Goal: Task Accomplishment & Management: Complete application form

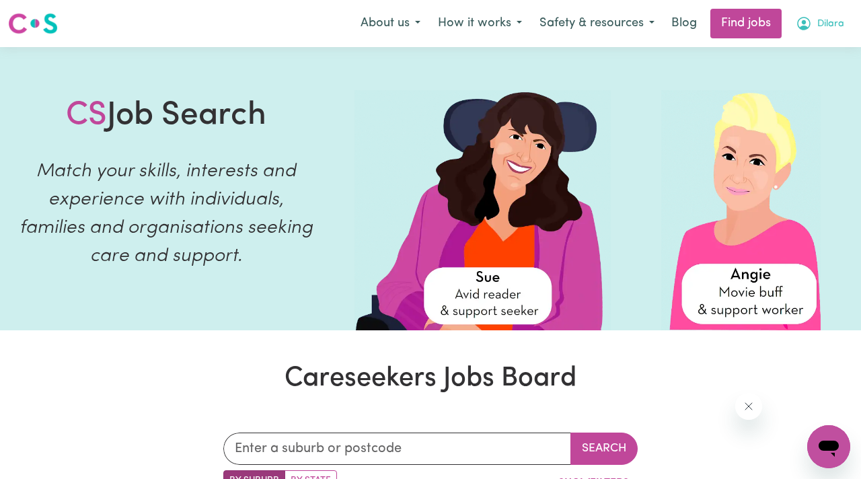
click at [822, 24] on span "Dilara" at bounding box center [830, 24] width 27 height 15
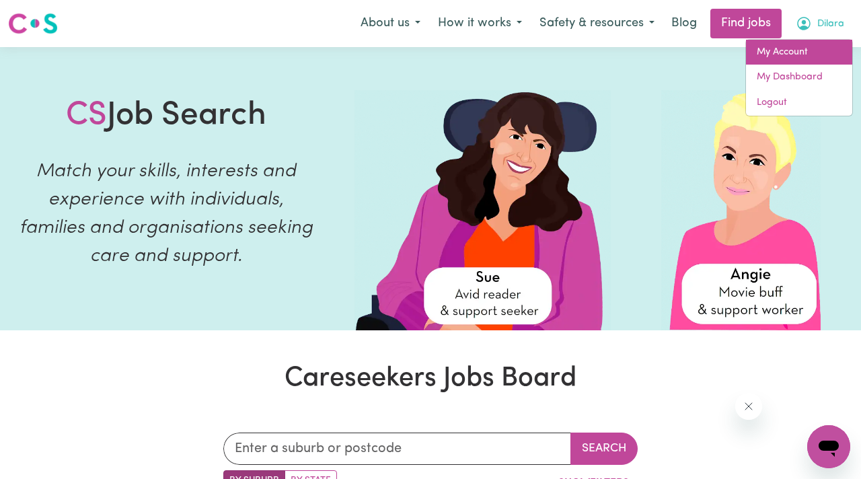
click at [807, 47] on link "My Account" at bounding box center [799, 53] width 106 height 26
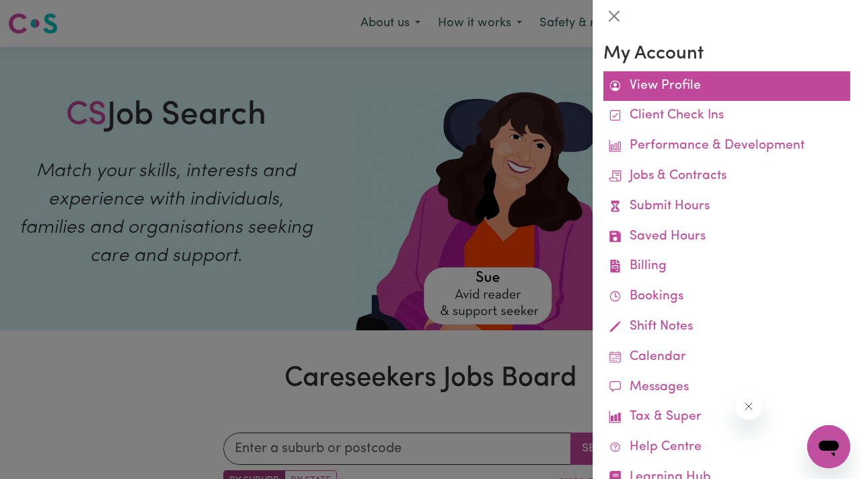
click at [668, 94] on link "View Profile" at bounding box center [726, 86] width 247 height 30
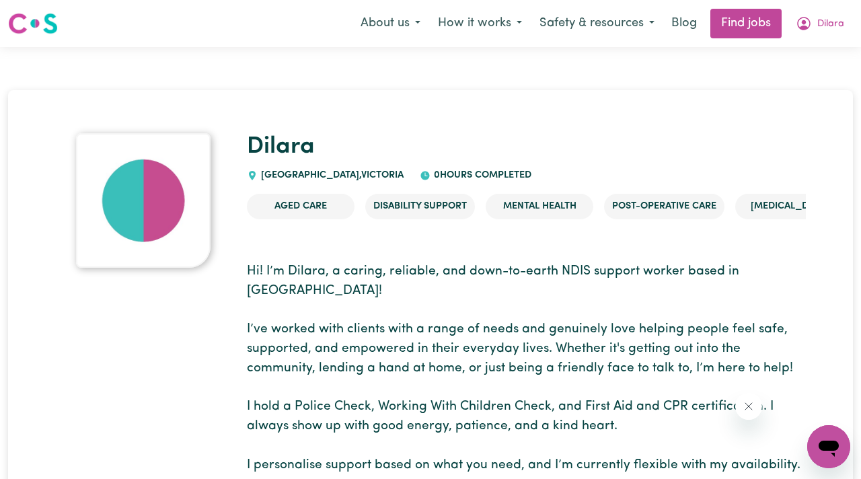
click at [149, 213] on img at bounding box center [143, 200] width 134 height 134
click at [805, 16] on icon "My Account" at bounding box center [803, 23] width 16 height 16
click at [810, 24] on icon "My Account" at bounding box center [803, 23] width 13 height 13
click at [601, 188] on ul "Aged Care Disability Support Mental Health Post-operative care [MEDICAL_DATA] C…" at bounding box center [526, 206] width 559 height 47
click at [807, 24] on icon "My Account" at bounding box center [803, 23] width 16 height 16
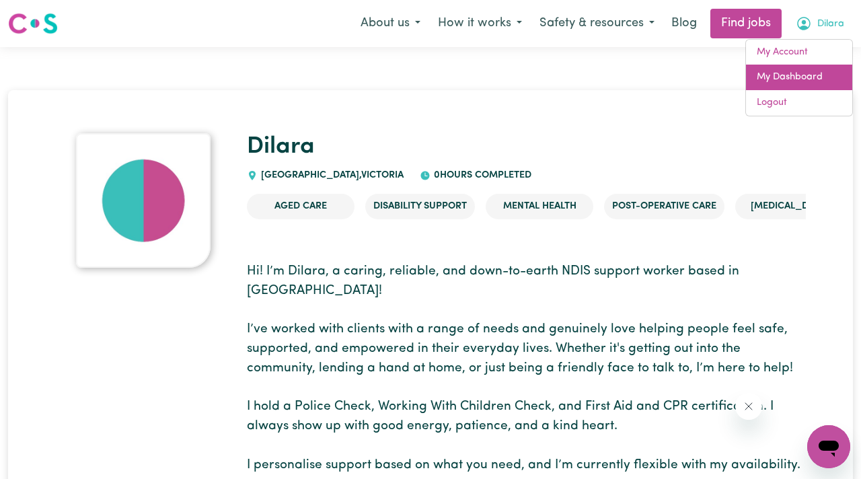
click at [798, 76] on link "My Dashboard" at bounding box center [799, 78] width 106 height 26
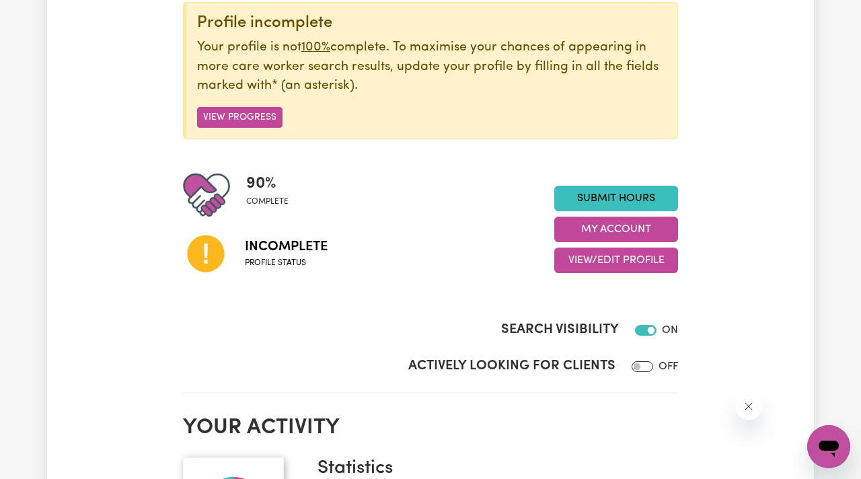
scroll to position [173, 0]
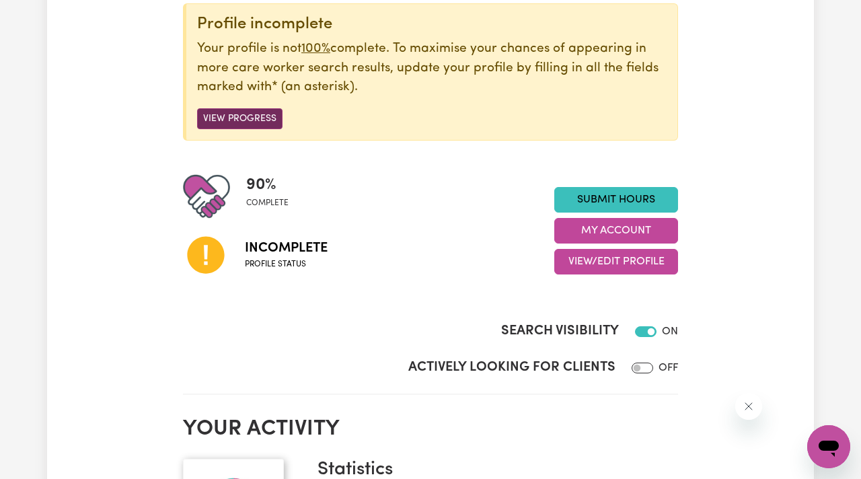
click at [256, 109] on button "View Progress" at bounding box center [239, 118] width 85 height 21
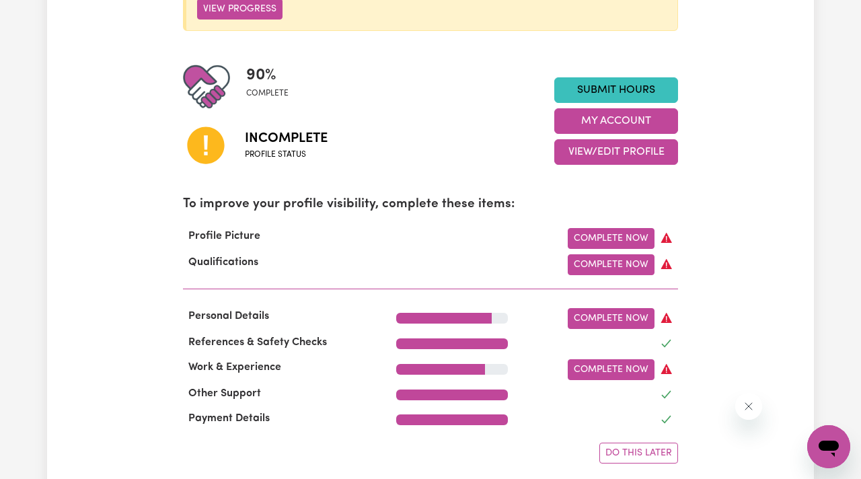
scroll to position [373, 0]
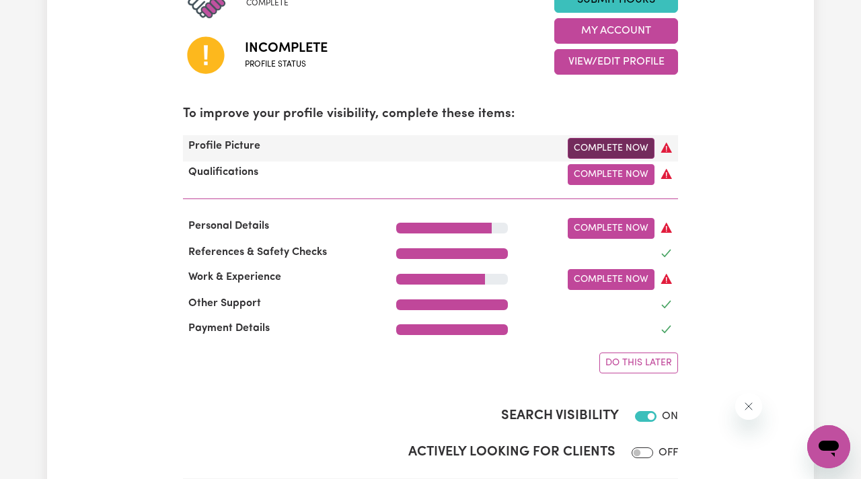
click at [638, 141] on link "Complete Now" at bounding box center [611, 148] width 87 height 21
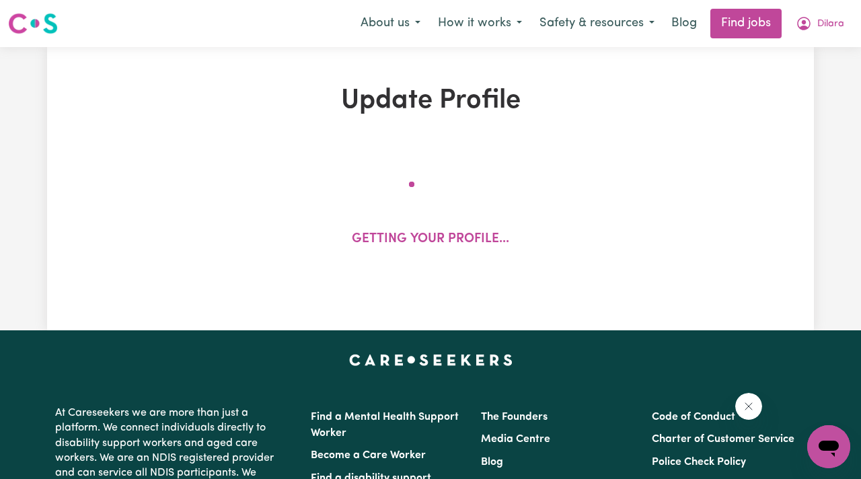
select select "[DEMOGRAPHIC_DATA]"
select select "[DEMOGRAPHIC_DATA] Citizen"
select select "Studying a healthcare related degree or qualification"
select select "50"
select select "75"
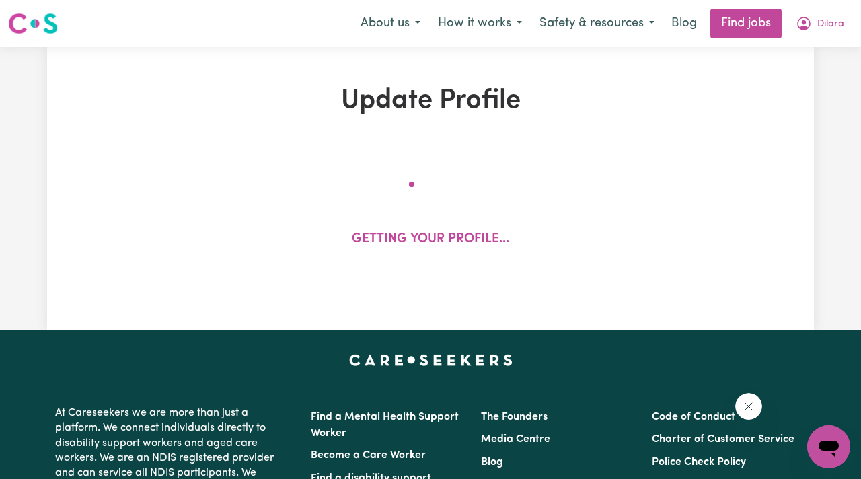
select select "100"
select select "125"
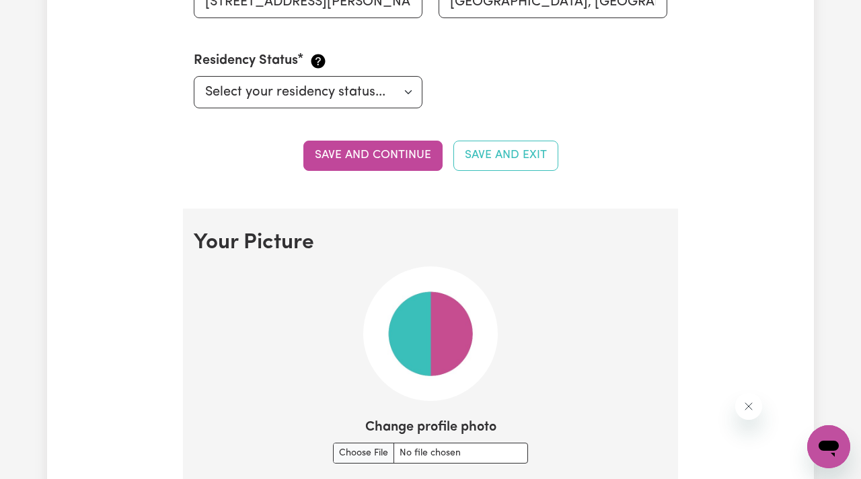
scroll to position [956, 0]
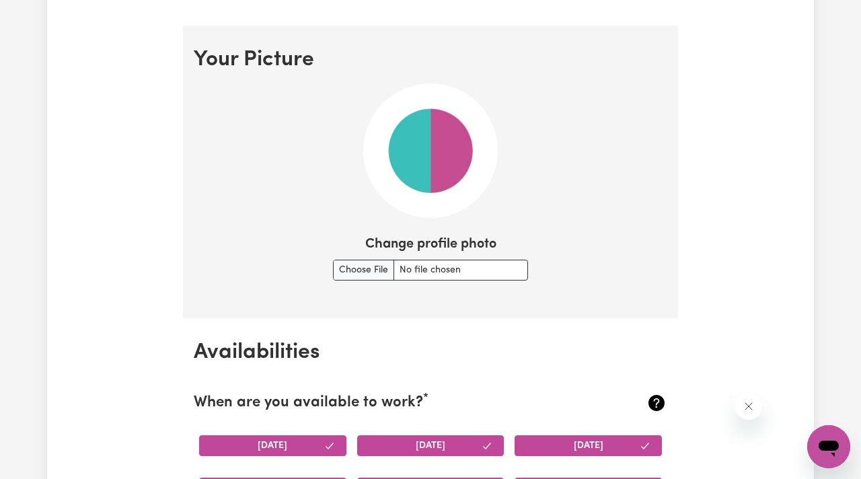
type input "C:\fakepath\IMG_4007.jpeg"
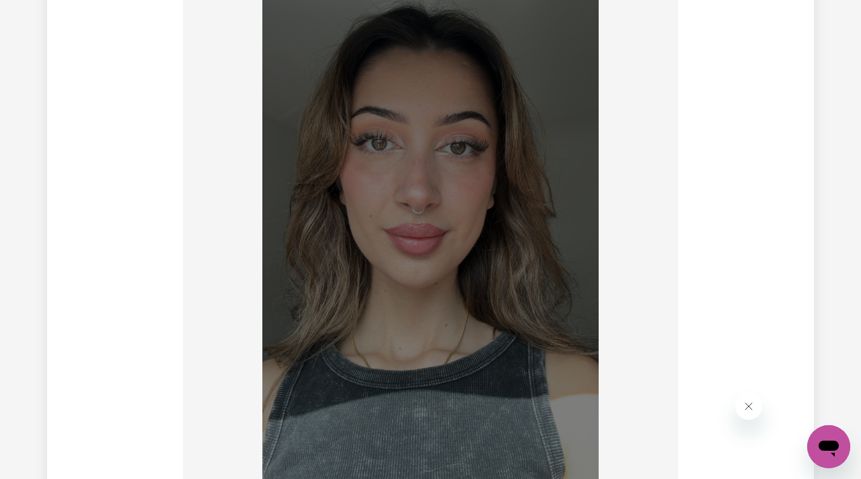
scroll to position [917, 0]
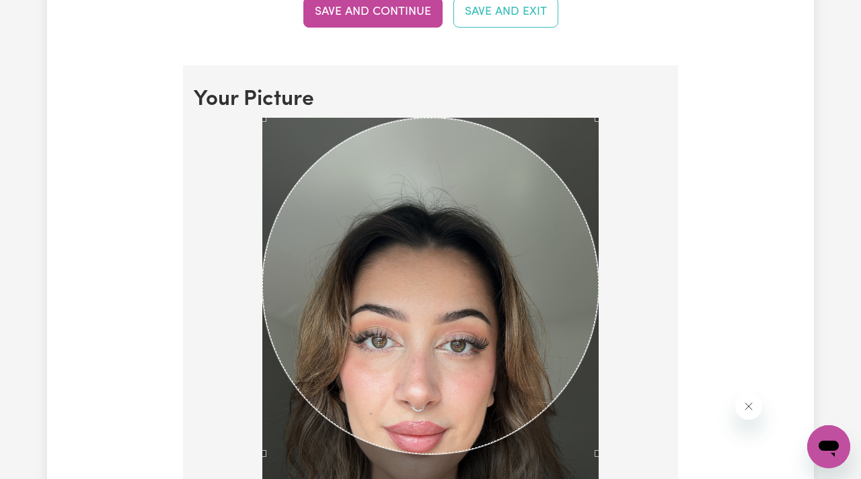
click at [479, 104] on section "Your Picture Change profile photo Upload" at bounding box center [430, 461] width 495 height 792
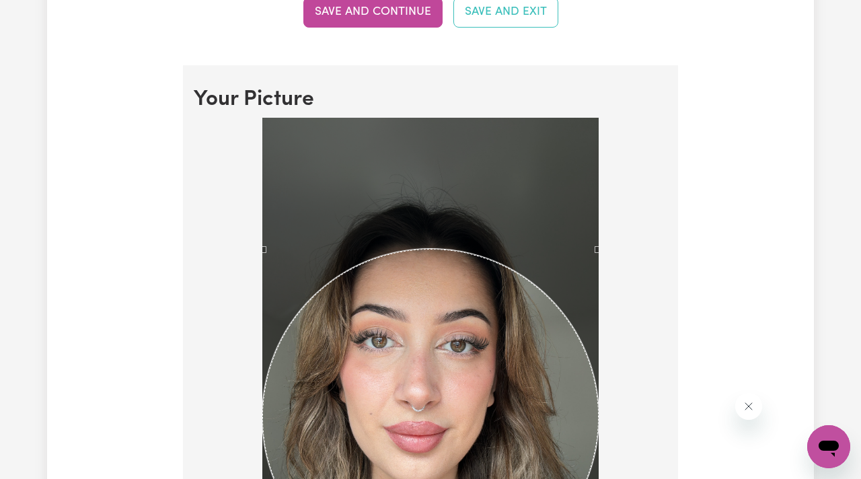
click at [485, 363] on div "Use the arrow keys to move the crop selection area" at bounding box center [430, 417] width 336 height 336
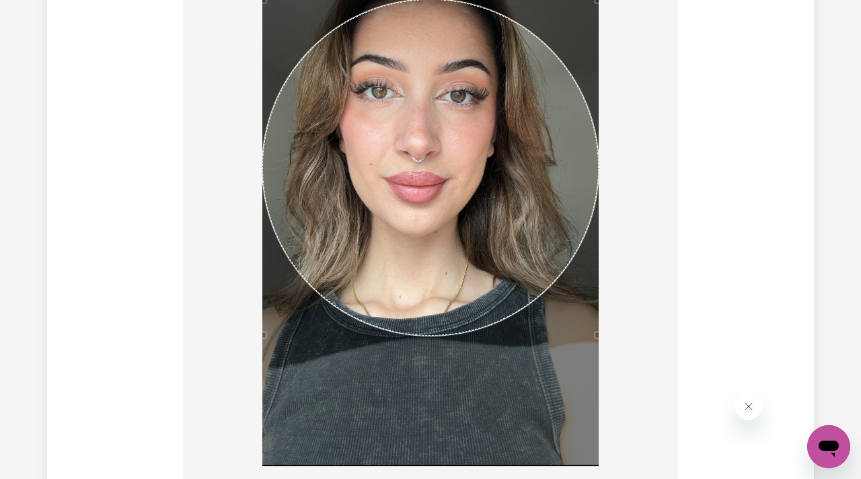
scroll to position [1177, 0]
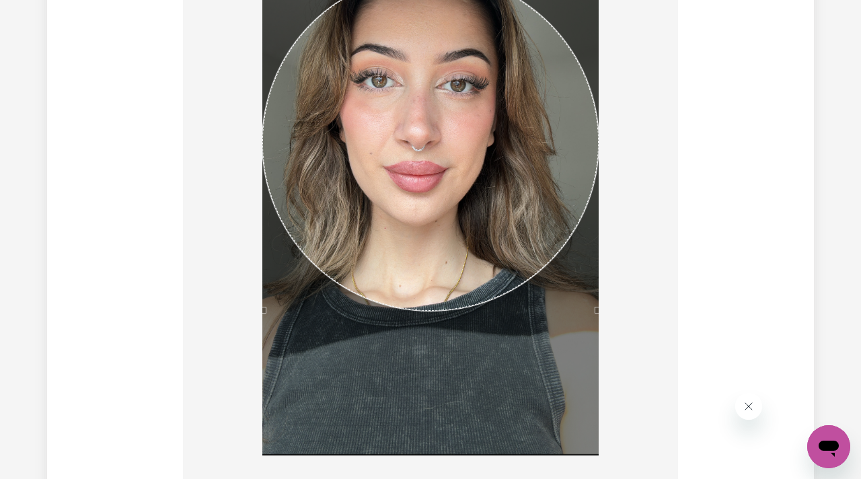
click at [500, 181] on div "Use the arrow keys to move the crop selection area" at bounding box center [430, 142] width 336 height 336
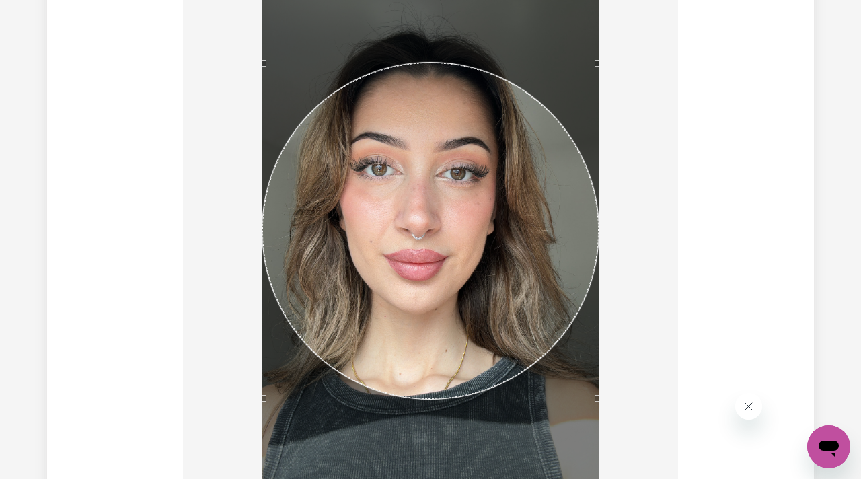
scroll to position [1087, 0]
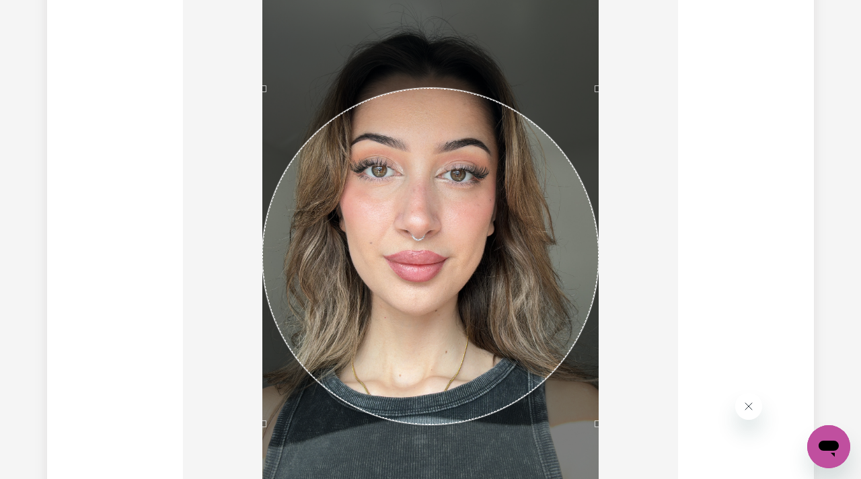
click at [510, 241] on div "Use the arrow keys to move the crop selection area" at bounding box center [430, 256] width 336 height 336
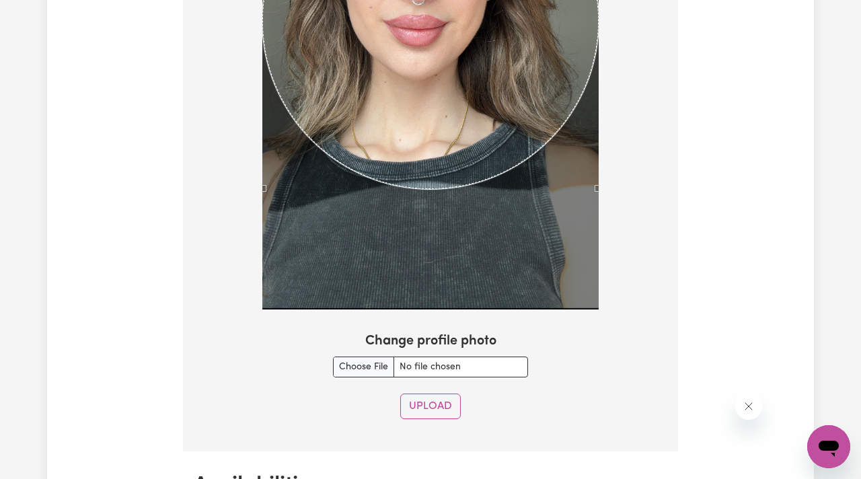
scroll to position [1478, 0]
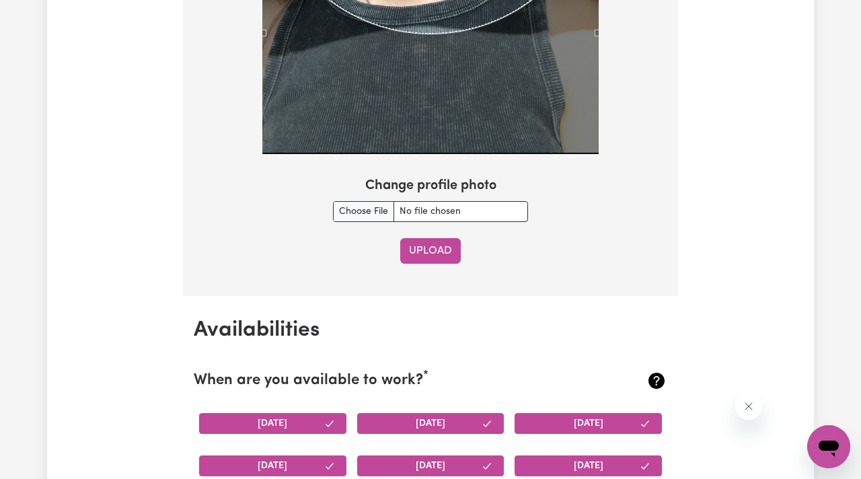
click at [424, 251] on button "Upload" at bounding box center [430, 251] width 61 height 26
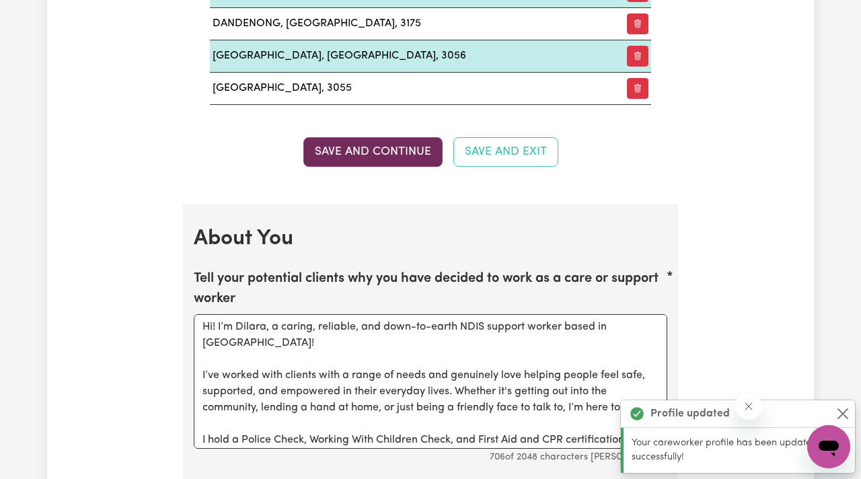
click at [422, 159] on button "Save and Continue" at bounding box center [372, 152] width 139 height 30
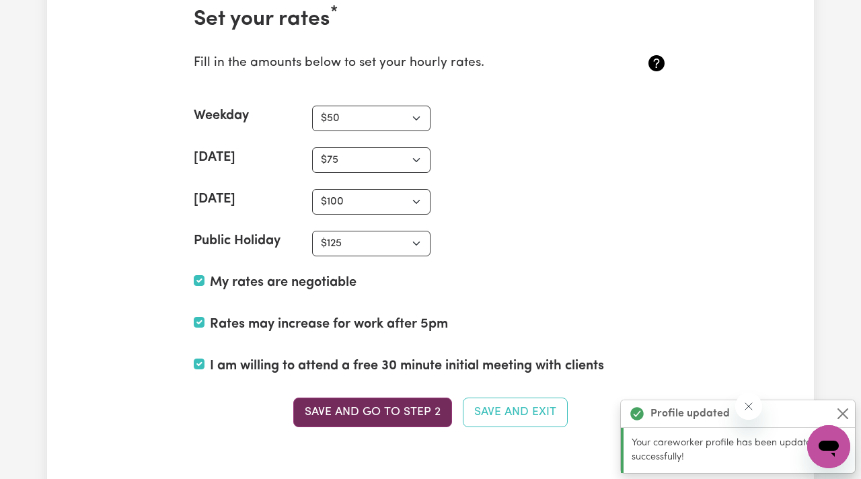
scroll to position [3548, 0]
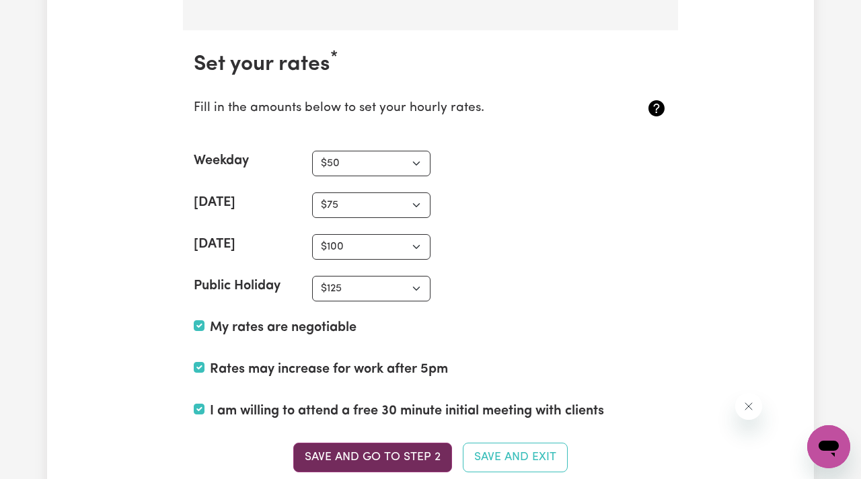
click at [389, 451] on button "Save and go to Step 2" at bounding box center [372, 457] width 159 height 30
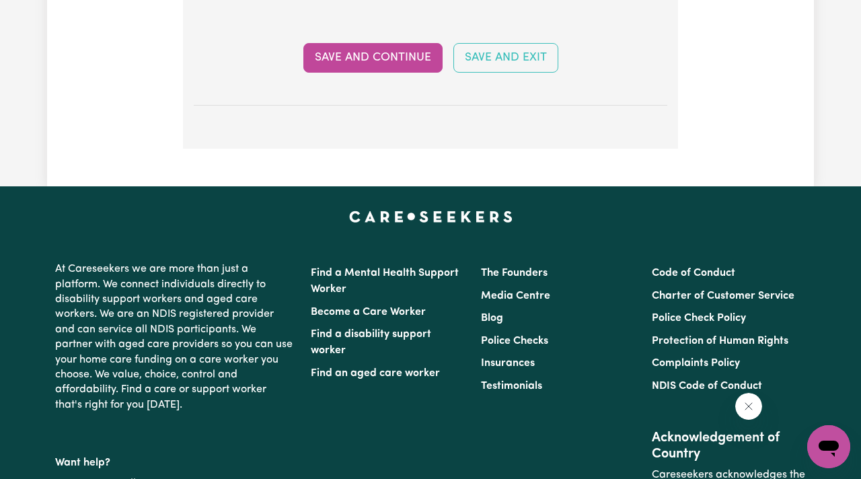
scroll to position [2890, 0]
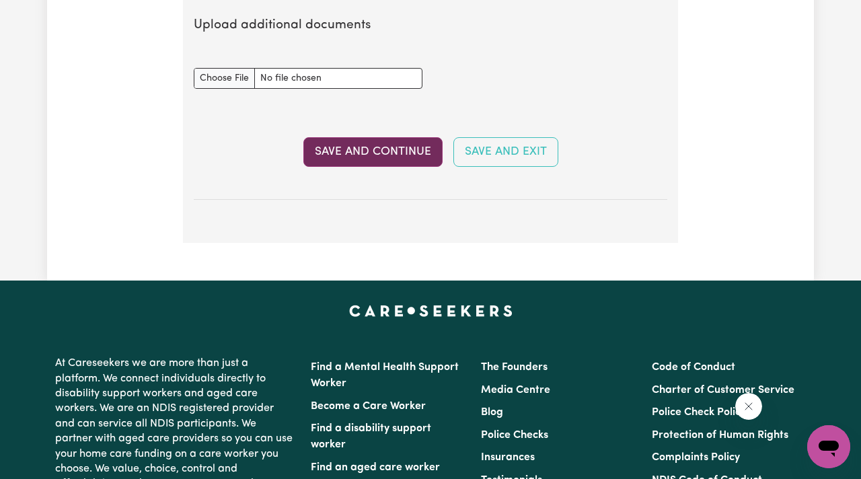
click at [356, 158] on button "Save and Continue" at bounding box center [372, 152] width 139 height 30
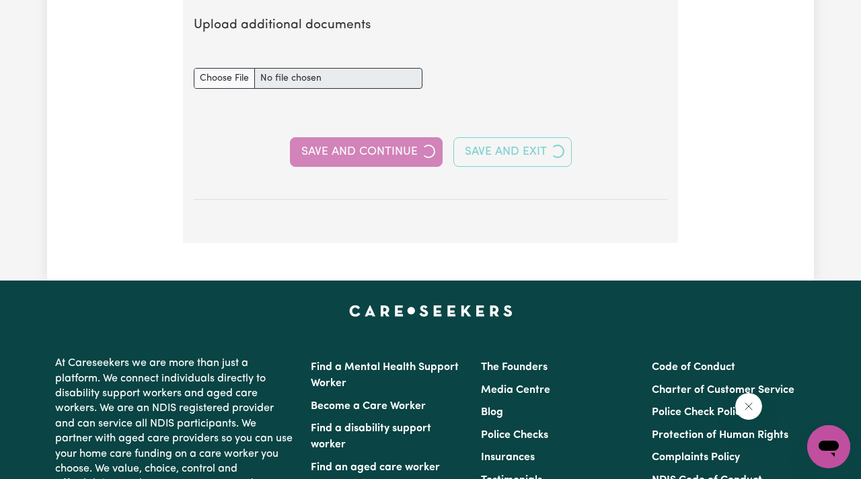
select select "2025"
select select "Certificate III (Individual Support)"
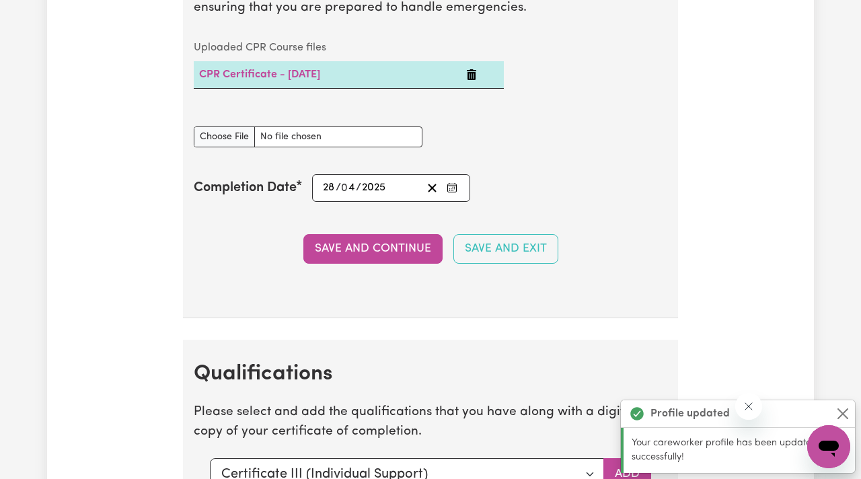
scroll to position [3478, 0]
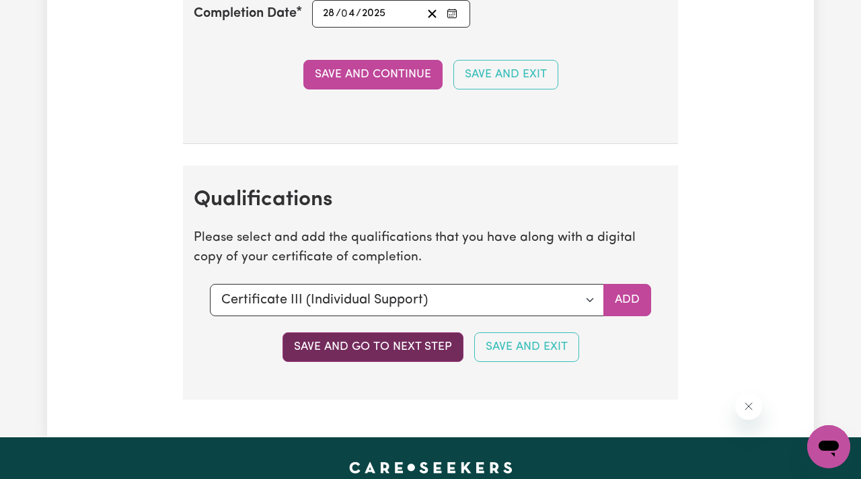
click at [374, 362] on button "Save and go to next step" at bounding box center [372, 347] width 181 height 30
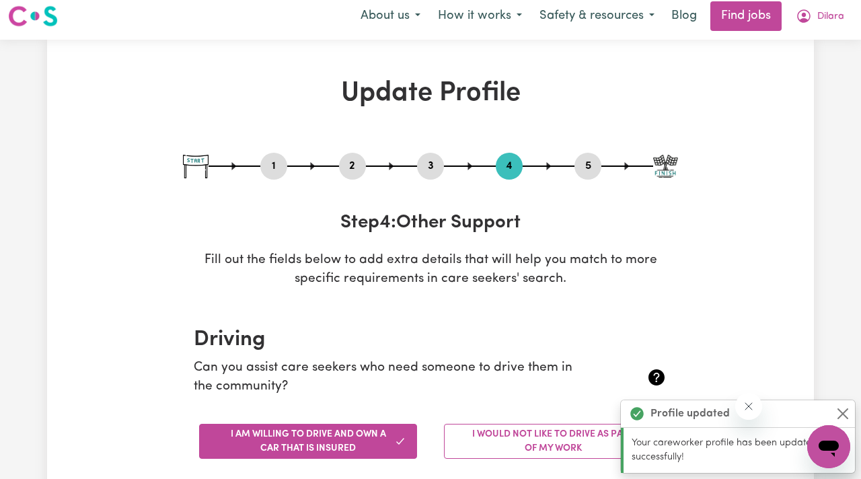
scroll to position [0, 0]
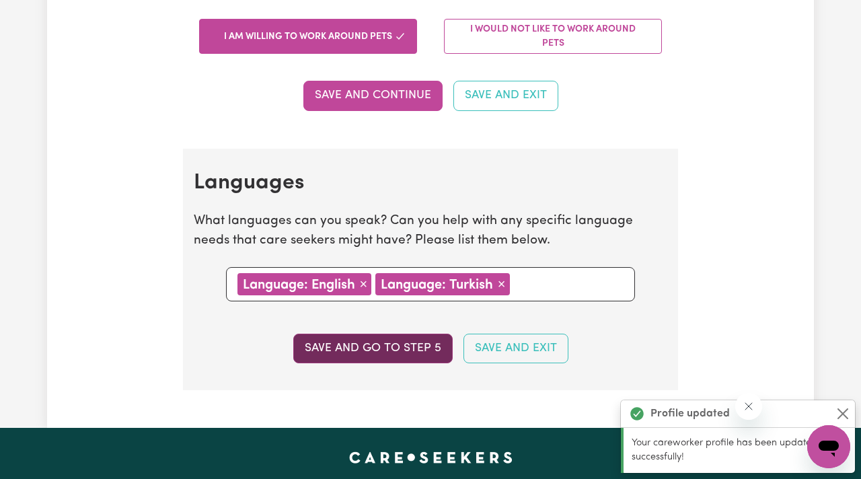
click at [372, 351] on button "Save and go to step 5" at bounding box center [372, 349] width 159 height 30
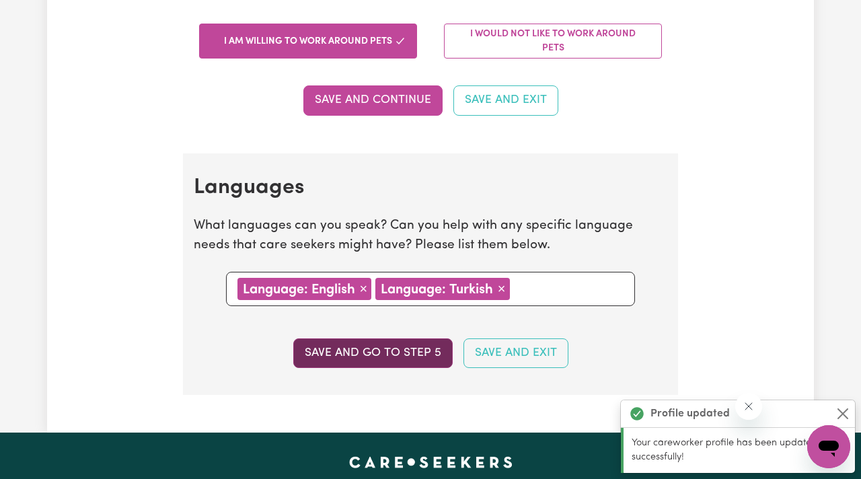
select select "I am providing services privately on my own"
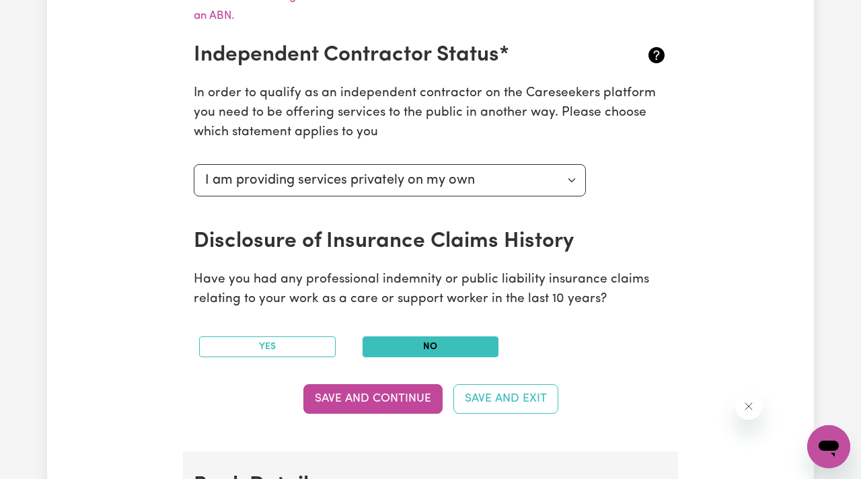
scroll to position [533, 0]
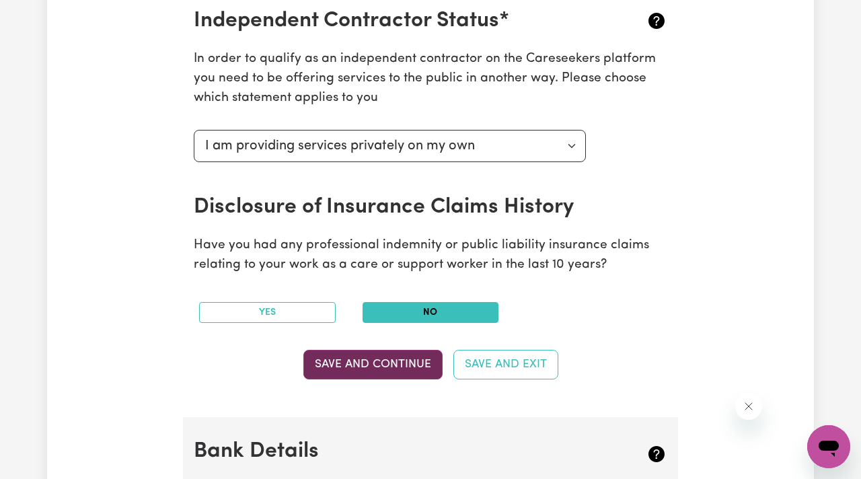
click at [368, 364] on button "Save and Continue" at bounding box center [372, 365] width 139 height 30
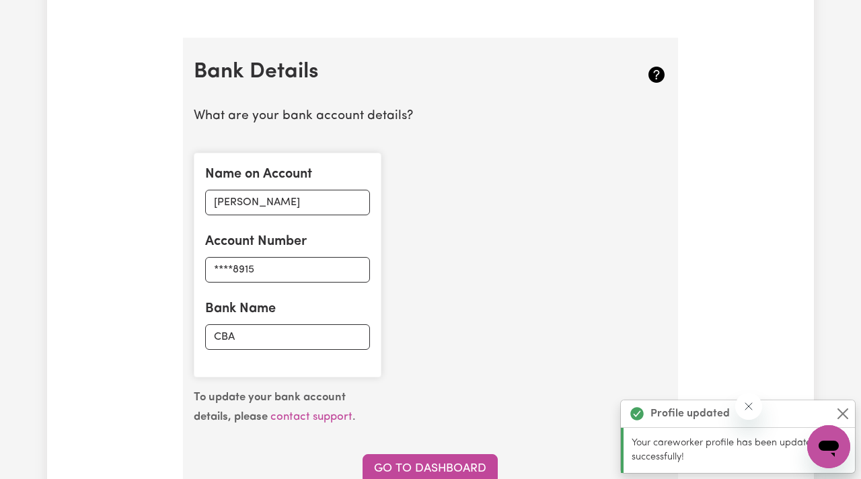
scroll to position [949, 0]
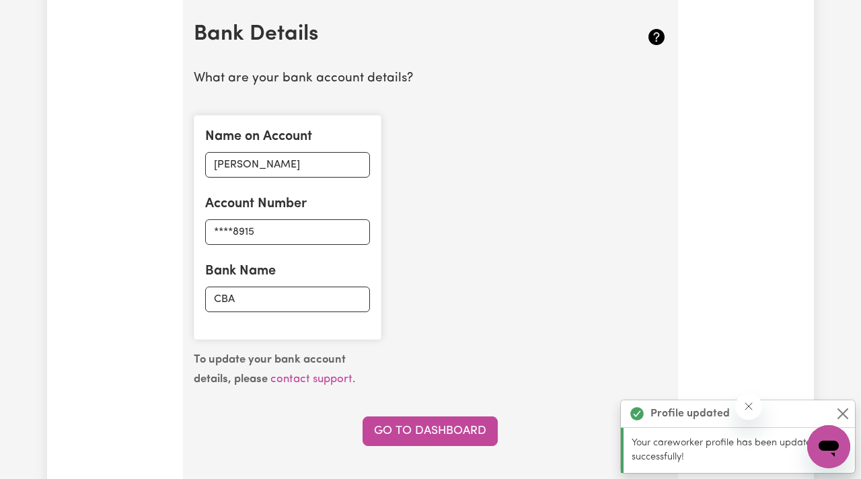
click at [383, 415] on div "To update your bank account details, please contact support . Go to Dashboard" at bounding box center [431, 397] width 490 height 95
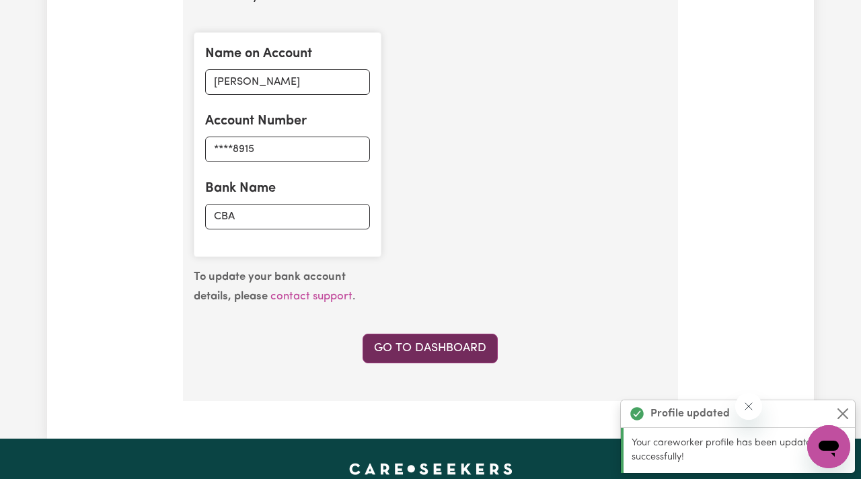
click at [417, 361] on link "Go to Dashboard" at bounding box center [429, 349] width 135 height 30
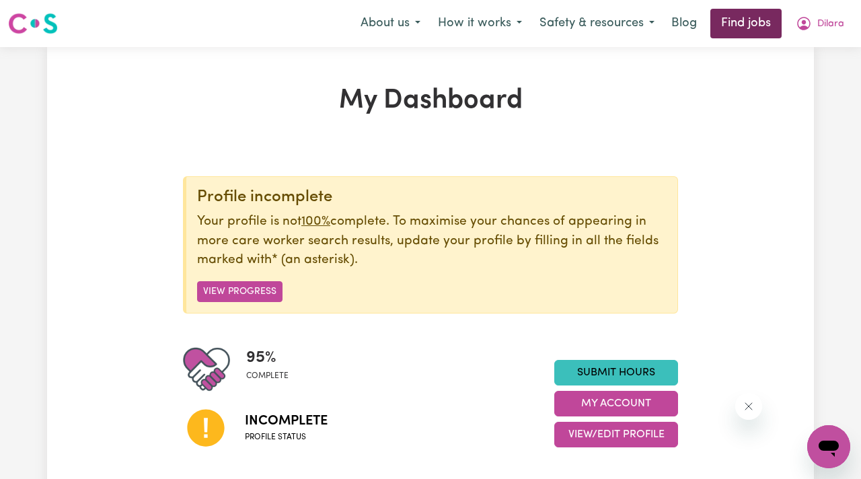
click at [732, 28] on link "Find jobs" at bounding box center [745, 24] width 71 height 30
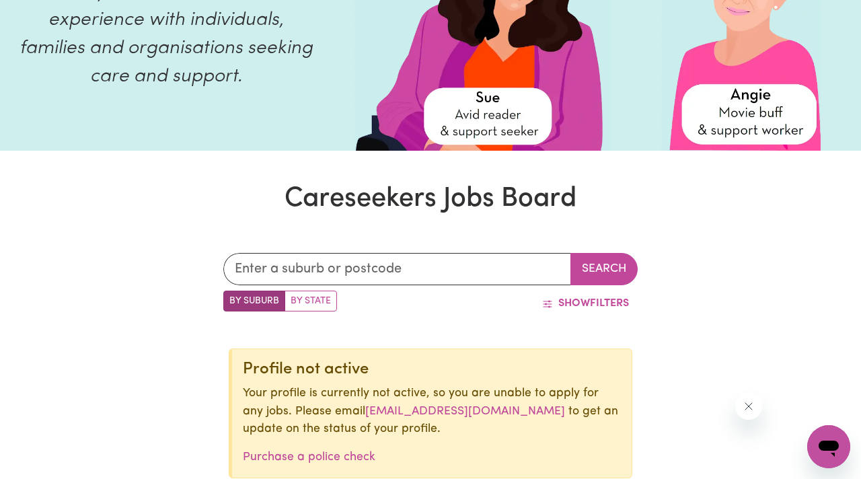
scroll to position [336, 0]
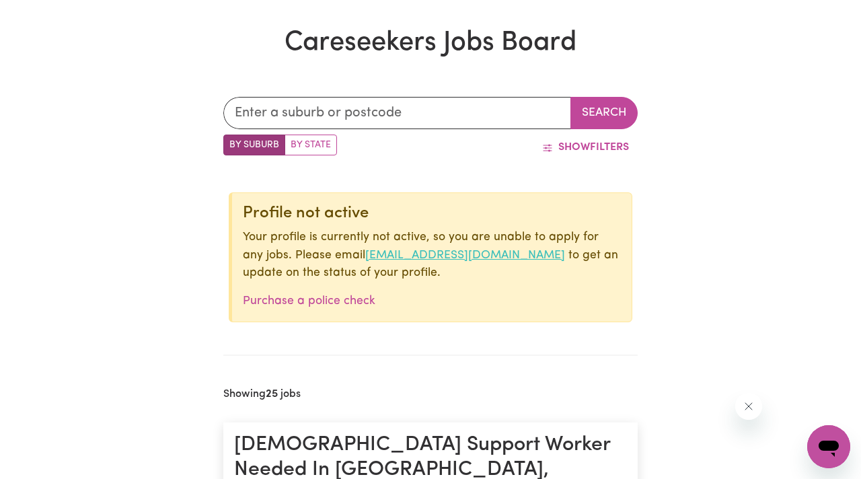
click at [444, 256] on link "[EMAIL_ADDRESS][DOMAIN_NAME]" at bounding box center [465, 254] width 200 height 11
drag, startPoint x: 526, startPoint y: 255, endPoint x: 344, endPoint y: 252, distance: 181.6
click at [344, 252] on p "Your profile is currently not active, so you are unable to apply for any jobs. …" at bounding box center [432, 255] width 378 height 53
copy link "[EMAIL_ADDRESS][DOMAIN_NAME]"
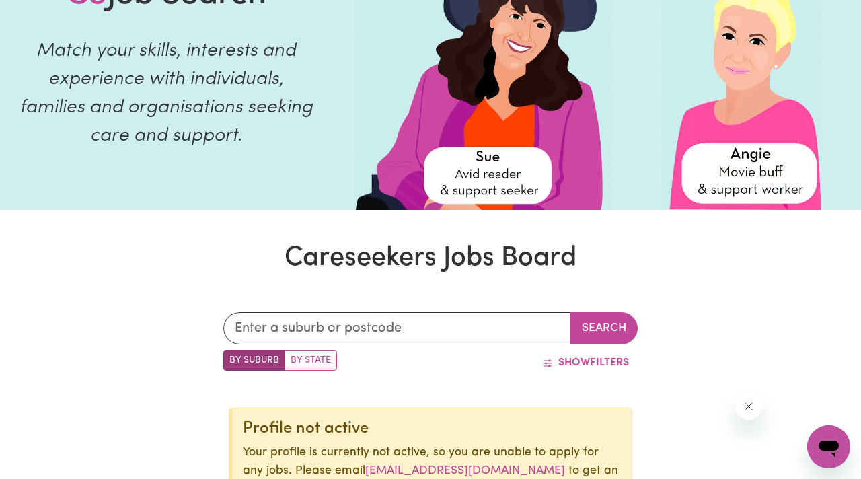
scroll to position [0, 0]
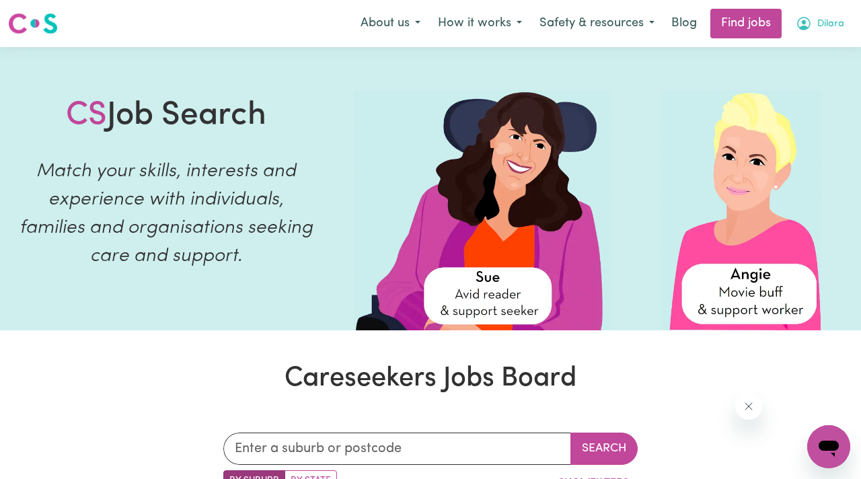
click at [813, 12] on button "Dilara" at bounding box center [820, 23] width 66 height 28
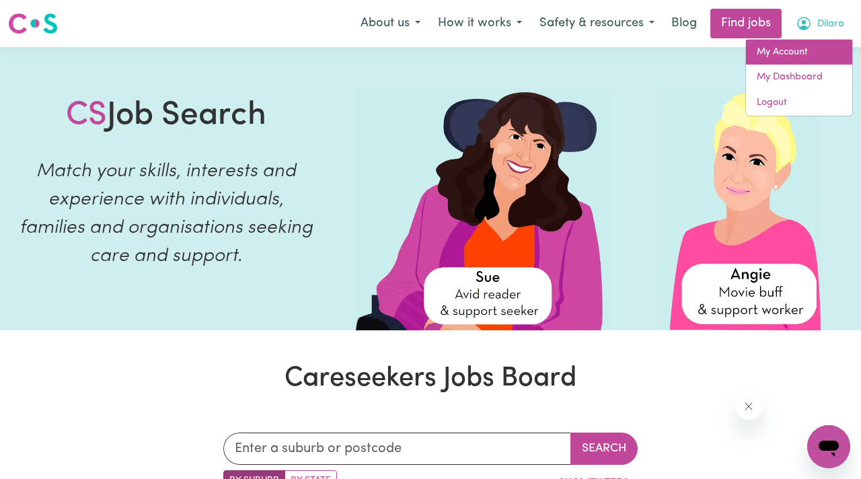
click at [793, 50] on link "My Account" at bounding box center [799, 53] width 106 height 26
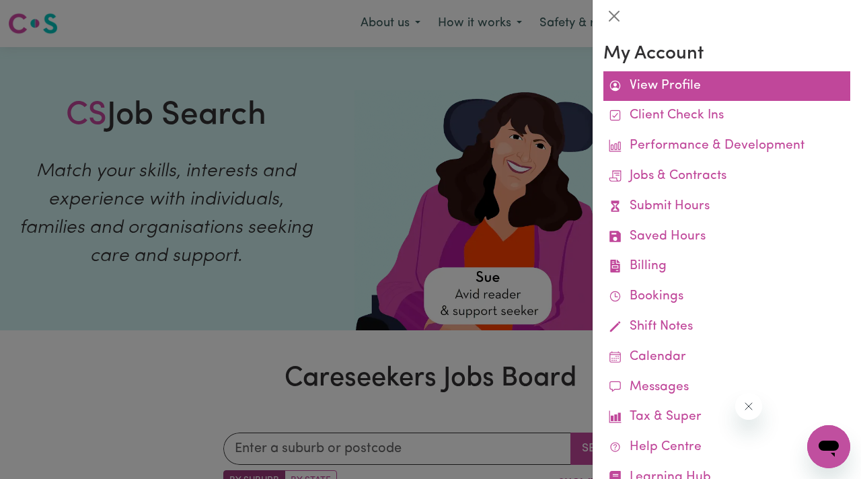
click at [677, 82] on link "View Profile" at bounding box center [726, 86] width 247 height 30
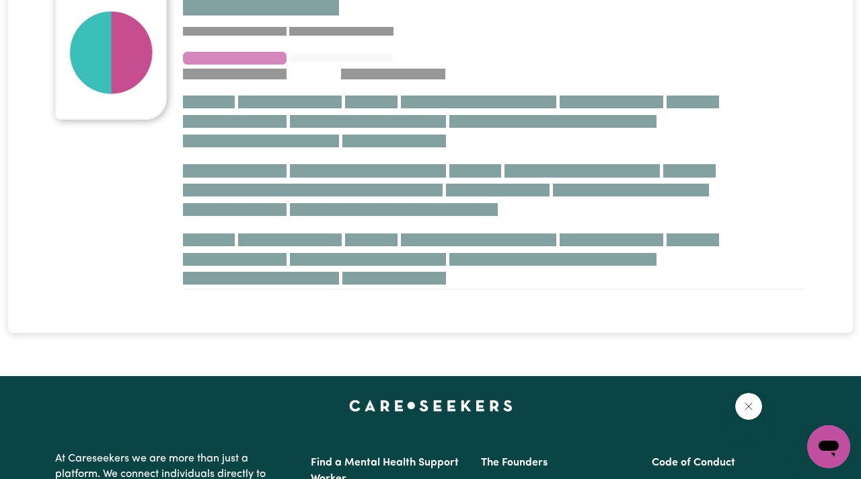
scroll to position [149, 0]
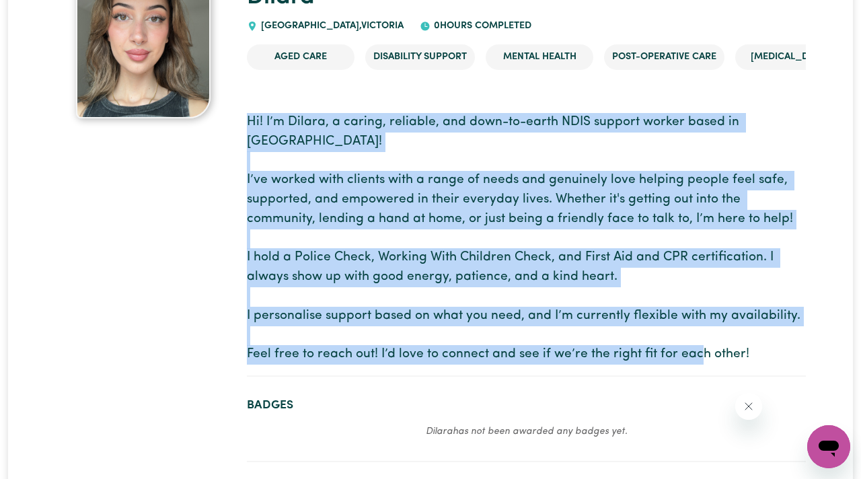
drag, startPoint x: 242, startPoint y: 115, endPoint x: 761, endPoint y: 336, distance: 563.7
copy p "Hi! I’m Dilara, a caring, reliable, and down-to-earth NDIS support worker based…"
